Goal: Task Accomplishment & Management: Manage account settings

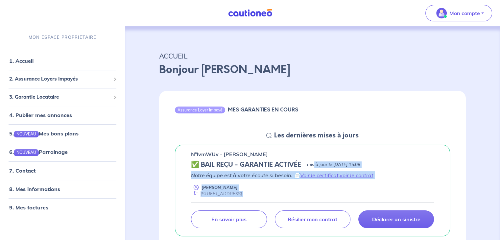
click at [315, 160] on div "n°lvmWUv - [PERSON_NAME] ✅ BAIL REÇU - GARANTIE ACTIVÉE - mis à jour le [DATE] …" at bounding box center [312, 191] width 275 height 92
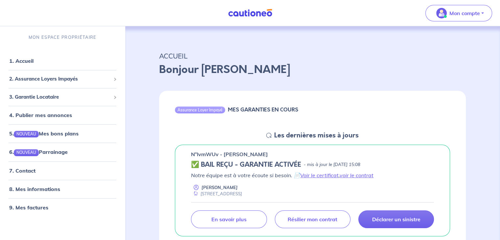
click at [404, 120] on div "Assurance Loyer Impayé MES GARANTIES EN COURS" at bounding box center [312, 111] width 307 height 40
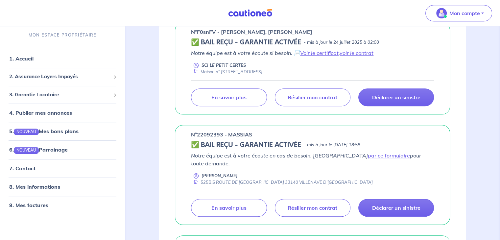
scroll to position [337, 0]
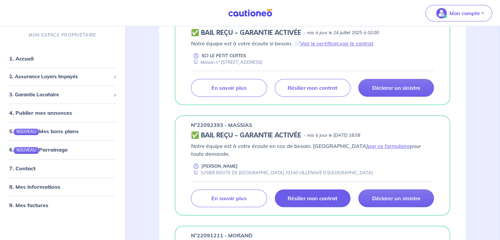
click at [318, 193] on link "Résilier mon contrat" at bounding box center [313, 198] width 76 height 18
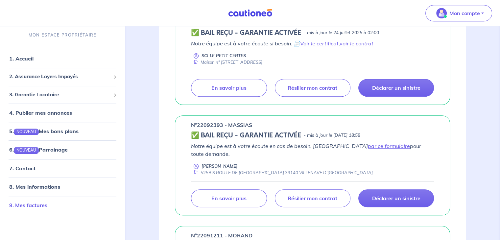
click at [47, 208] on link "9. Mes factures" at bounding box center [28, 205] width 38 height 7
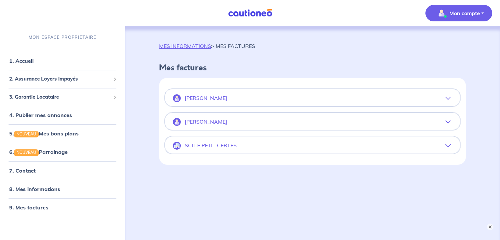
click at [450, 97] on icon "button" at bounding box center [447, 98] width 5 height 5
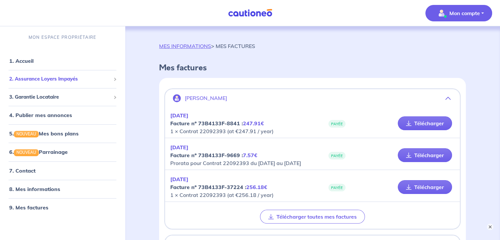
click at [47, 86] on li "2. Assurance Loyers Impayés Souscrire Suivre mes dossiers Mes contrats signés […" at bounding box center [63, 79] width 120 height 18
click at [47, 82] on span "2. Assurance Loyers Impayés" at bounding box center [60, 79] width 102 height 8
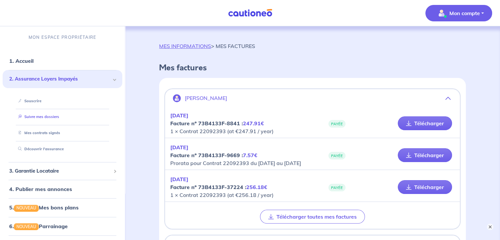
click at [41, 119] on link "Suivre mes dossiers" at bounding box center [37, 116] width 44 height 5
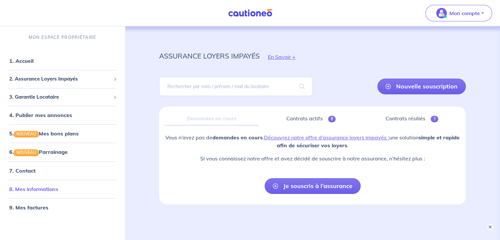
click at [46, 191] on link "8. Mes informations" at bounding box center [33, 189] width 49 height 7
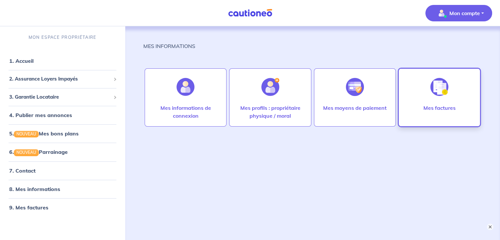
click at [428, 88] on div at bounding box center [439, 87] width 29 height 34
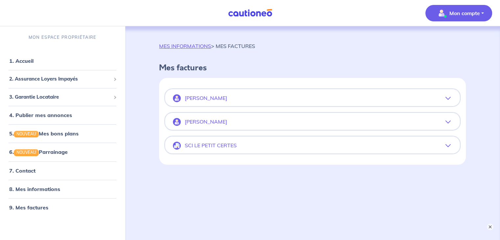
click at [448, 99] on icon "button" at bounding box center [447, 98] width 5 height 5
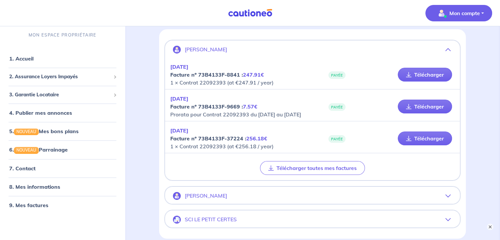
scroll to position [60, 0]
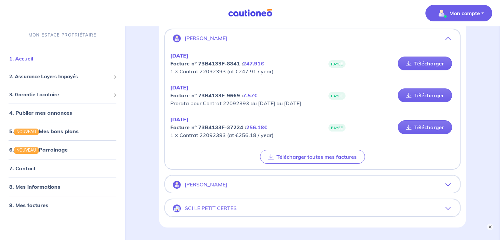
click at [32, 58] on link "1. Accueil" at bounding box center [21, 58] width 24 height 7
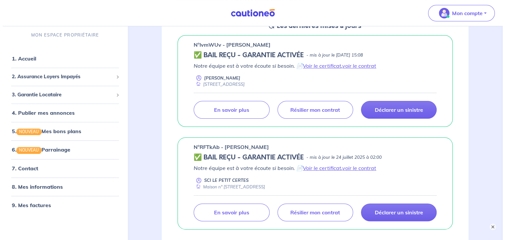
scroll to position [111, 0]
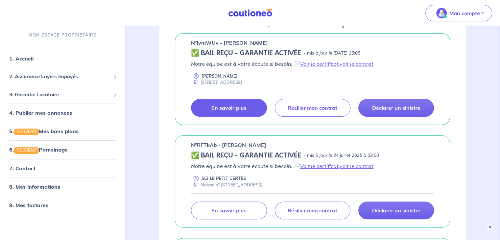
click at [240, 115] on link "En savoir plus" at bounding box center [229, 108] width 76 height 18
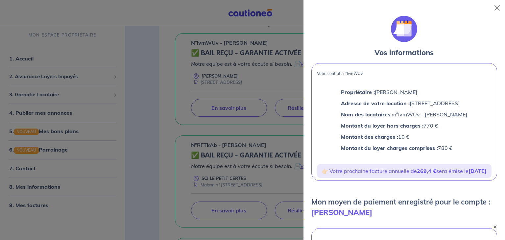
click at [468, 174] on strong "[DATE]" at bounding box center [477, 171] width 18 height 7
click at [397, 175] on p "👉🏻 Votre prochaine facture annuelle de 269,4 € sera émise le [DATE]" at bounding box center [403, 171] width 169 height 9
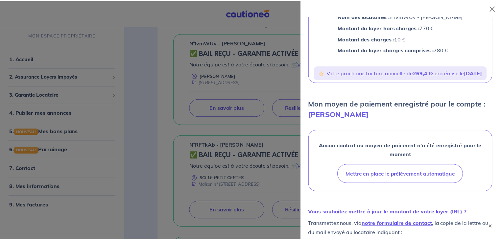
scroll to position [45, 0]
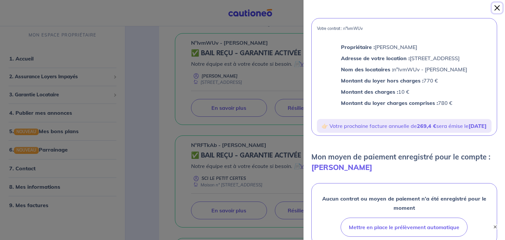
click at [498, 5] on button "Close" at bounding box center [497, 8] width 11 height 11
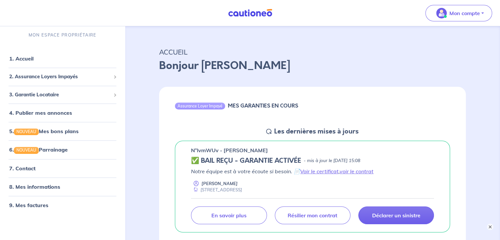
scroll to position [0, 0]
